Goal: Task Accomplishment & Management: Manage account settings

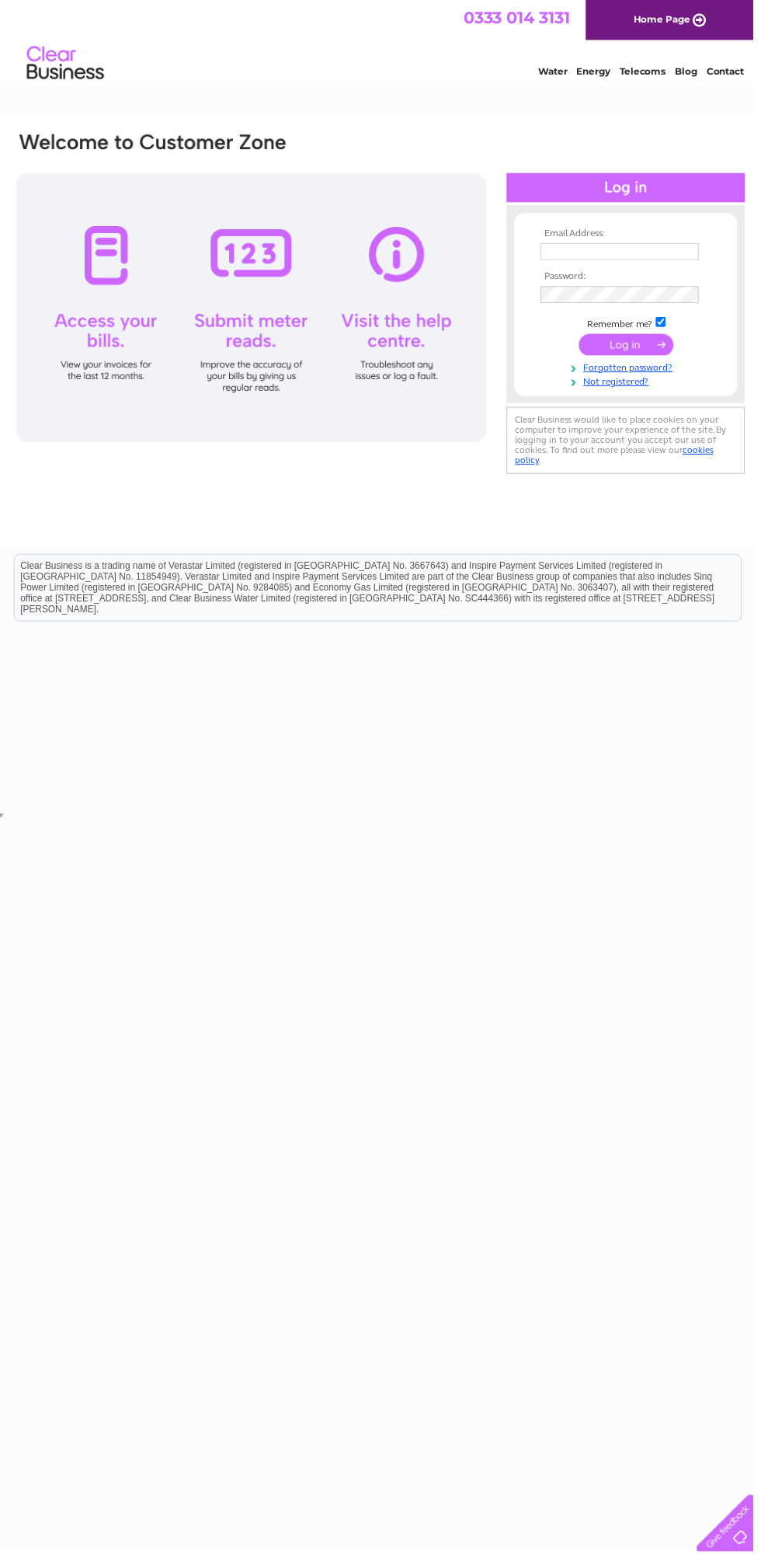
click at [643, 256] on input "text" at bounding box center [625, 253] width 160 height 17
type input "[EMAIL_ADDRESS][DOMAIN_NAME]"
click at [585, 337] on input "submit" at bounding box center [632, 348] width 95 height 22
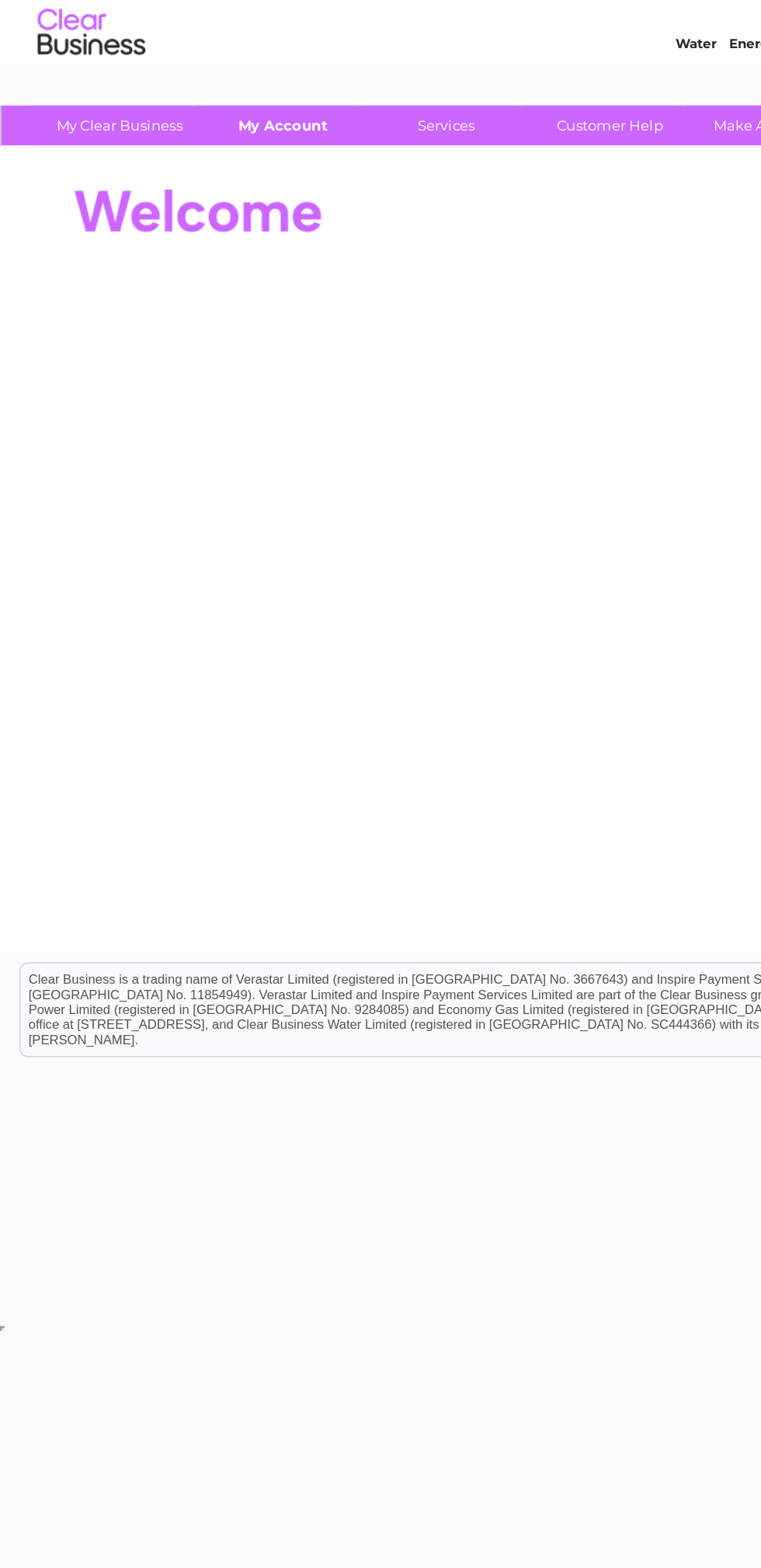
click at [214, 131] on link "My Account" at bounding box center [204, 131] width 128 height 28
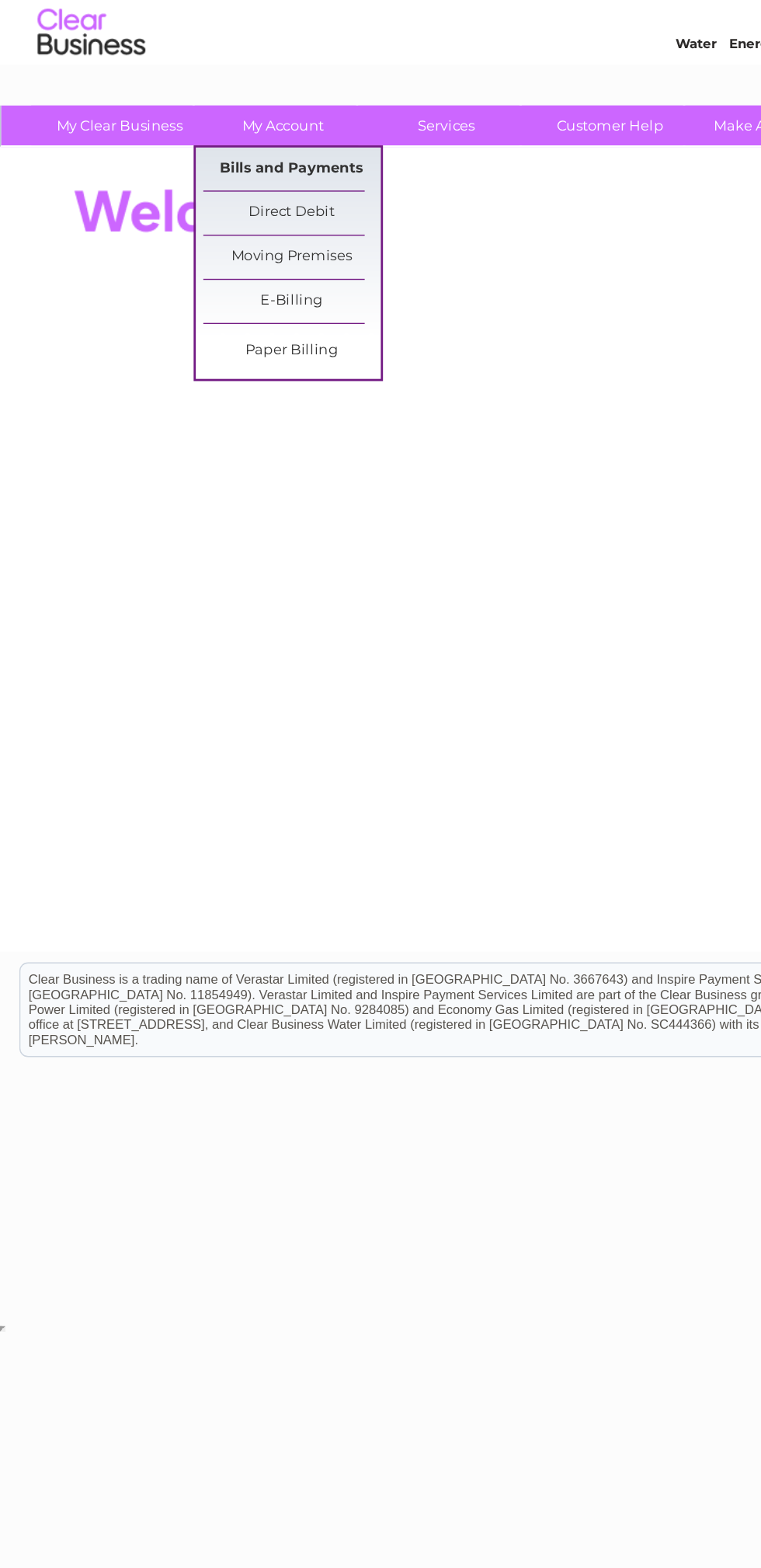
click at [229, 174] on link "Bills and Payments" at bounding box center [210, 162] width 128 height 31
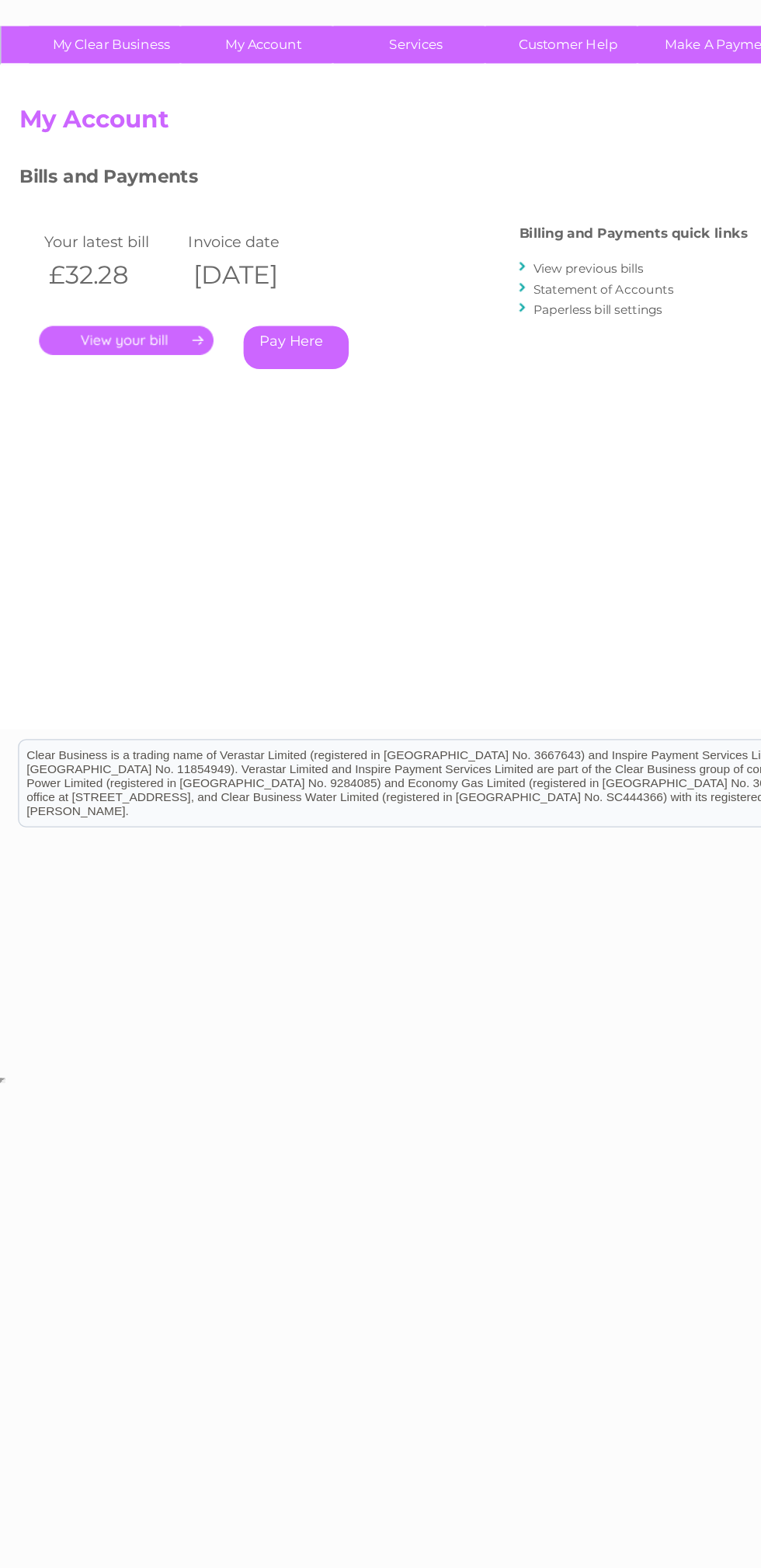
click at [119, 365] on link "." at bounding box center [98, 360] width 136 height 23
